Goal: Complete application form

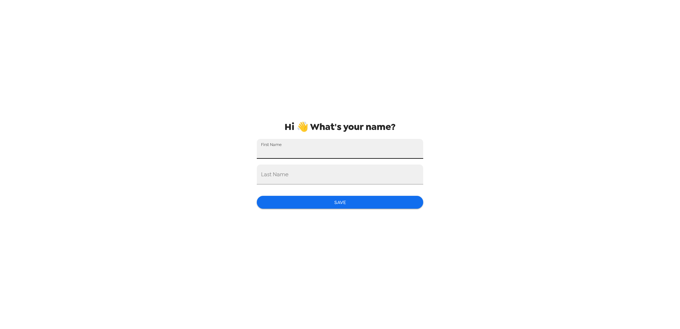
click at [297, 150] on input "First Name" at bounding box center [340, 149] width 166 height 20
type input "[PERSON_NAME]"
click at [273, 175] on input "Last Name" at bounding box center [340, 174] width 166 height 20
type input "[PERSON_NAME]"
click at [341, 205] on button "Save" at bounding box center [340, 202] width 166 height 13
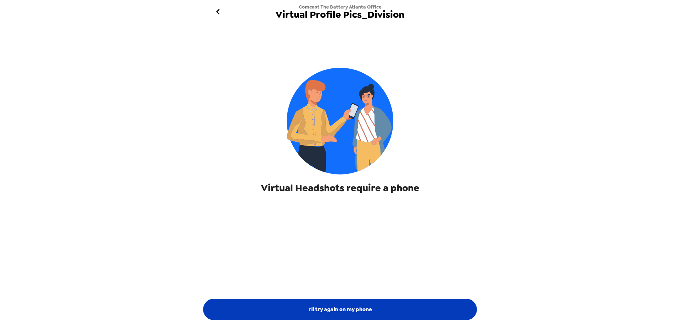
click at [329, 313] on button "I'll try again on my phone" at bounding box center [340, 308] width 274 height 21
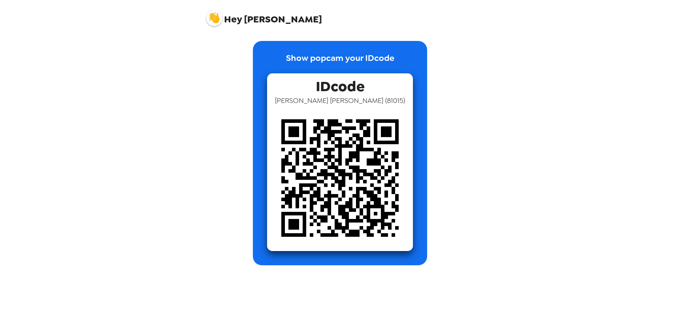
click at [353, 175] on img at bounding box center [340, 178] width 146 height 146
click at [322, 60] on p "Show popcam your IDcode" at bounding box center [340, 63] width 108 height 22
click at [237, 19] on span "Hey" at bounding box center [233, 19] width 18 height 13
